Goal: Task Accomplishment & Management: Manage account settings

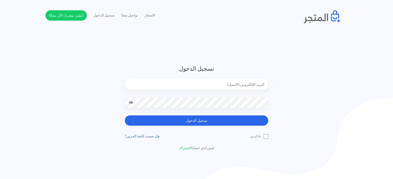
drag, startPoint x: 0, startPoint y: 0, endPoint x: 222, endPoint y: 81, distance: 236.2
click at [222, 81] on input "email" at bounding box center [196, 84] width 143 height 10
type input "diaraest2024@gmail.com"
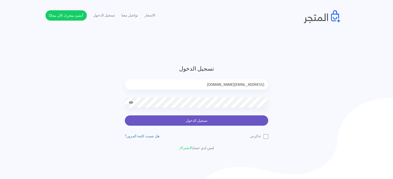
click at [189, 121] on button "تسجيل الدخول" at bounding box center [196, 121] width 143 height 10
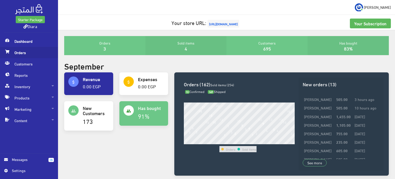
click at [15, 55] on span "Orders" at bounding box center [29, 52] width 50 height 11
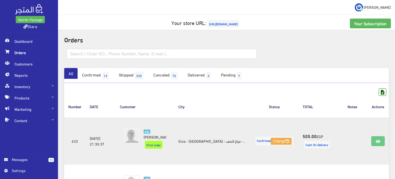
click at [109, 74] on span "13" at bounding box center [105, 76] width 7 height 8
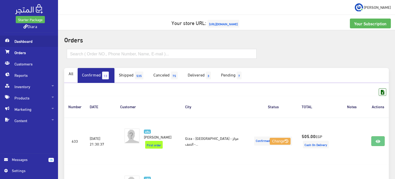
click at [21, 42] on span "Dashboard" at bounding box center [29, 41] width 50 height 11
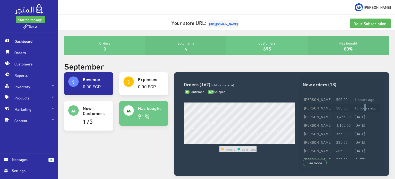
drag, startPoint x: 367, startPoint y: 115, endPoint x: 371, endPoint y: 115, distance: 4.1
click at [371, 112] on td "10 hours ago" at bounding box center [367, 108] width 26 height 9
click at [366, 101] on td "4 hours ago" at bounding box center [367, 99] width 26 height 9
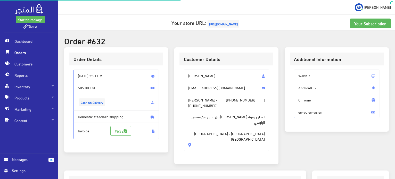
scroll to position [147, 0]
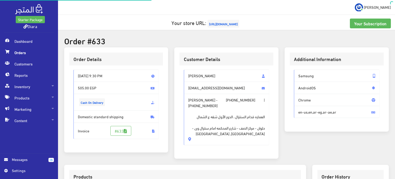
scroll to position [153, 0]
